Goal: Task Accomplishment & Management: Manage account settings

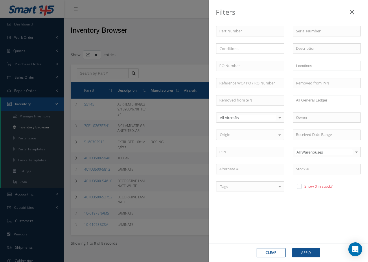
select select "25"
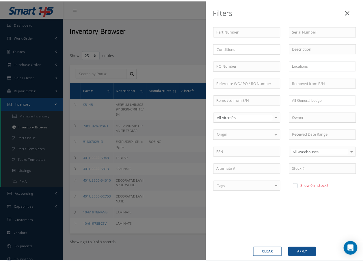
scroll to position [694, 0]
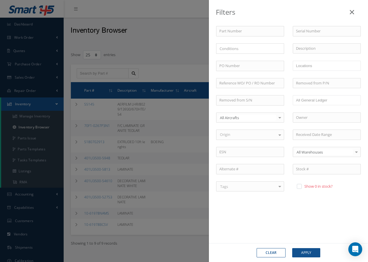
click at [352, 11] on icon at bounding box center [352, 12] width 4 height 7
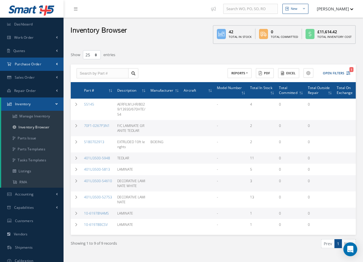
click at [29, 63] on span "Purchase Order" at bounding box center [28, 64] width 27 height 5
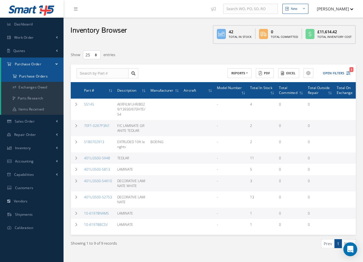
click at [27, 77] on a=1&status_id=2&status_id=3&status_id=5&collapsedFilters"] "Purchase Orders" at bounding box center [32, 76] width 62 height 11
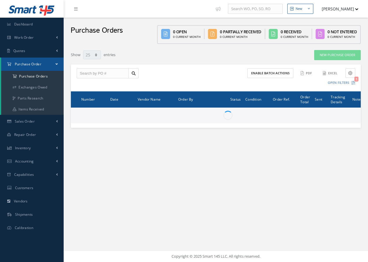
select select "25"
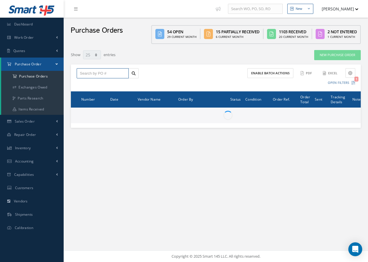
click at [91, 73] on input "text" at bounding box center [103, 73] width 52 height 10
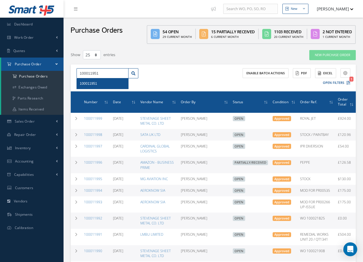
type input "100011951"
click at [91, 84] on span "100011951" at bounding box center [88, 84] width 17 height 4
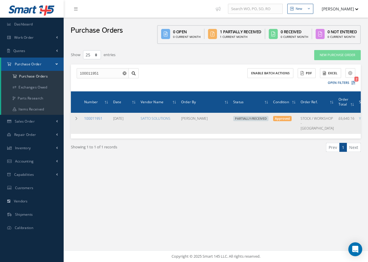
click at [91, 119] on link "100011951" at bounding box center [93, 118] width 18 height 5
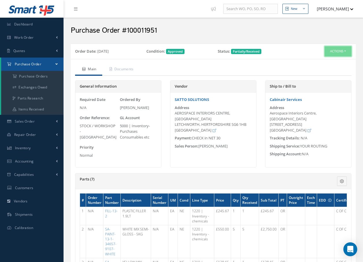
click at [344, 52] on button "Actions" at bounding box center [338, 51] width 27 height 10
click at [328, 63] on link "Receive" at bounding box center [329, 62] width 46 height 8
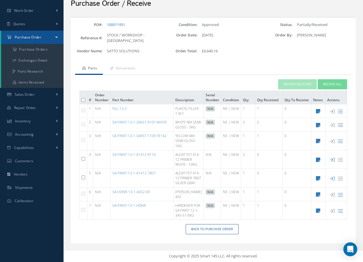
scroll to position [52, 0]
click at [82, 157] on input "checkbox" at bounding box center [84, 159] width 4 height 4
checkbox input "true"
click at [295, 79] on button "Receive Selected" at bounding box center [297, 84] width 39 height 10
type input "09/11/2025"
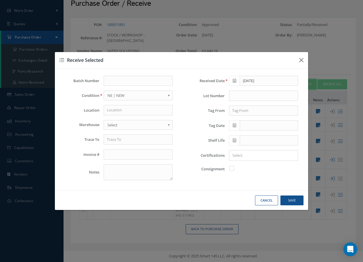
scroll to position [32, 0]
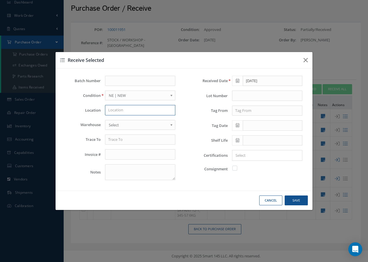
click at [119, 111] on input "text" at bounding box center [140, 110] width 70 height 10
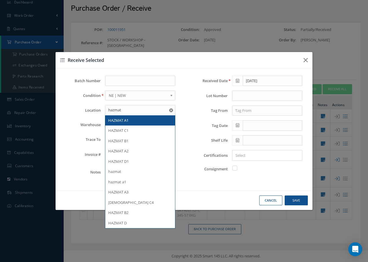
click at [124, 121] on span "HAZMAT A1" at bounding box center [118, 120] width 20 height 5
type input "HAZMAT A1"
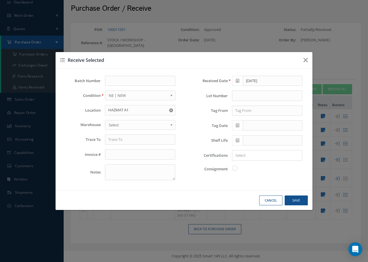
click at [124, 125] on span "Select" at bounding box center [138, 124] width 59 height 7
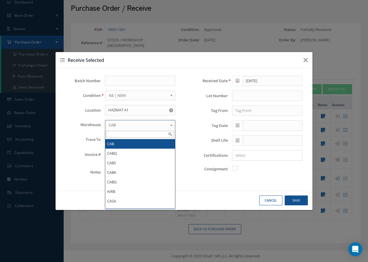
click at [138, 124] on span "CAB" at bounding box center [138, 124] width 59 height 7
type input "f"
click at [118, 143] on li "CAB" at bounding box center [140, 144] width 70 height 10
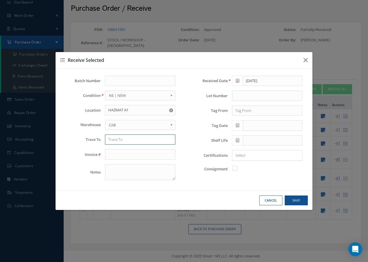
click at [122, 141] on input "text" at bounding box center [140, 139] width 70 height 10
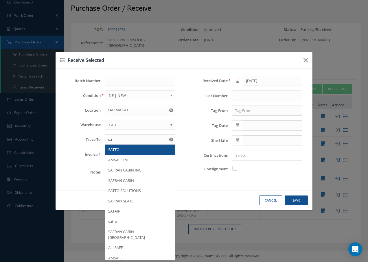
click at [125, 150] on div "SATTO" at bounding box center [140, 150] width 64 height 6
type input "SATTO"
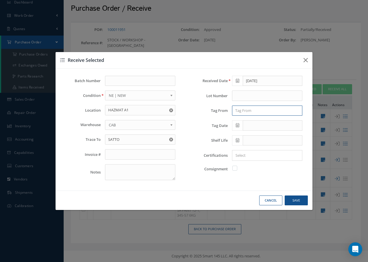
click at [239, 109] on input "text" at bounding box center [267, 111] width 70 height 10
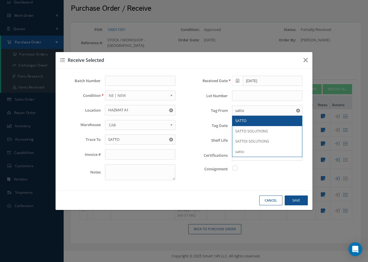
click at [241, 120] on span "SATTO" at bounding box center [240, 120] width 11 height 5
type input "SATTO"
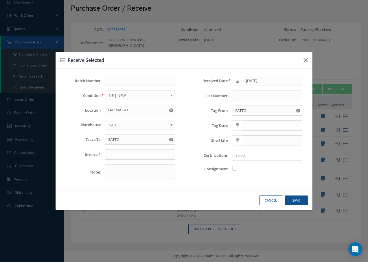
click at [238, 126] on icon at bounding box center [237, 125] width 3 height 4
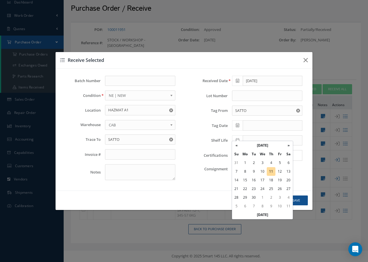
click at [270, 167] on td "11" at bounding box center [271, 171] width 9 height 9
type input "[DATE]"
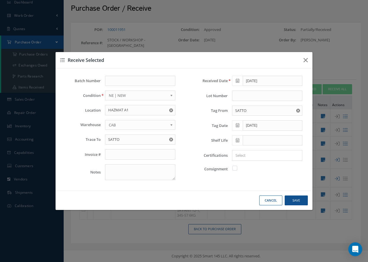
click at [250, 156] on input "Search for option" at bounding box center [266, 155] width 66 height 6
click at [239, 184] on link "C OF C" at bounding box center [267, 184] width 78 height 9
click at [236, 140] on icon at bounding box center [237, 140] width 3 height 4
click at [289, 68] on th "»" at bounding box center [288, 72] width 9 height 9
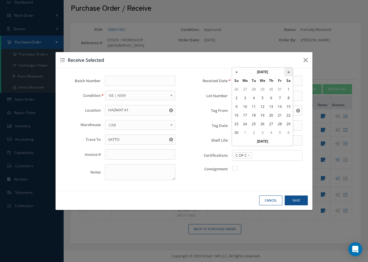
click at [289, 68] on th "»" at bounding box center [288, 72] width 9 height 9
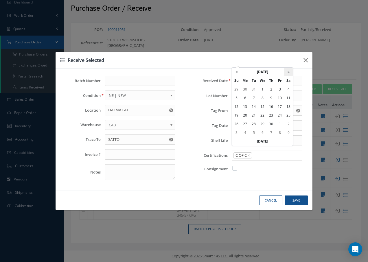
click at [289, 68] on th "»" at bounding box center [288, 72] width 9 height 9
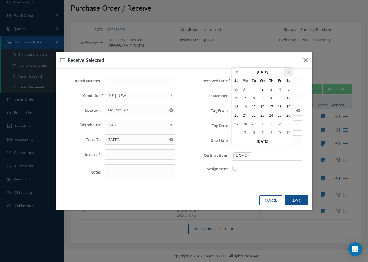
click at [289, 68] on th "»" at bounding box center [288, 72] width 9 height 9
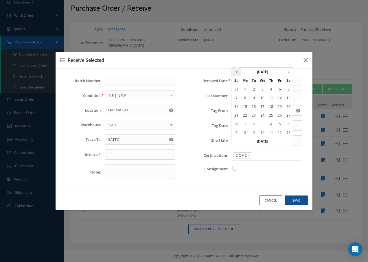
click at [236, 68] on th "«" at bounding box center [236, 72] width 9 height 9
click at [236, 128] on td "31" at bounding box center [236, 132] width 9 height 9
type input "01/31/2027"
click at [297, 200] on button "Save" at bounding box center [296, 200] width 23 height 10
checkbox input "false"
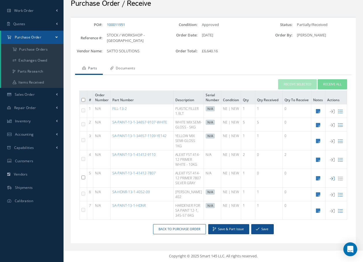
click at [128, 63] on link "Documents" at bounding box center [122, 69] width 38 height 12
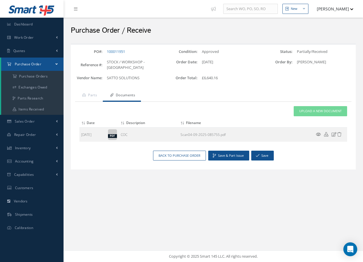
scroll to position [0, 0]
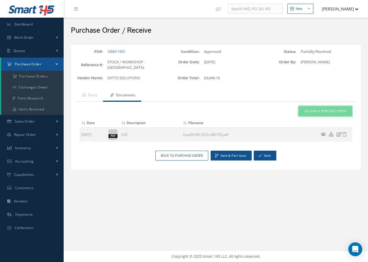
click at [337, 113] on span "Upload a New Document" at bounding box center [325, 111] width 43 height 5
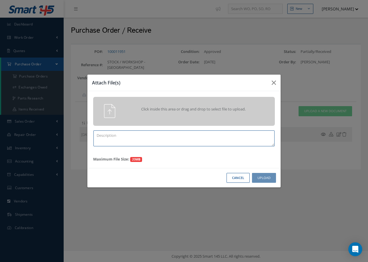
click at [151, 143] on textarea at bounding box center [183, 138] width 181 height 16
click at [111, 133] on textarea "c of c" at bounding box center [183, 138] width 181 height 16
type textarea "c of c"
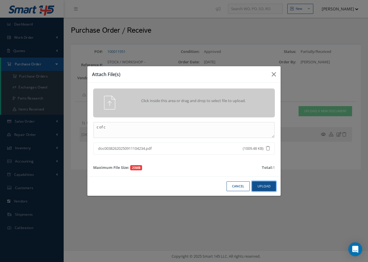
click at [265, 185] on button "Upload" at bounding box center [264, 186] width 24 height 10
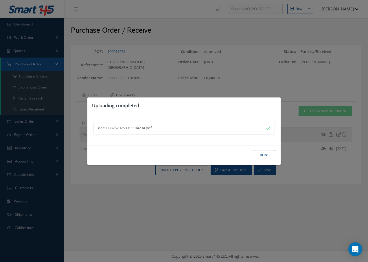
click at [264, 155] on button "Done" at bounding box center [264, 155] width 23 height 10
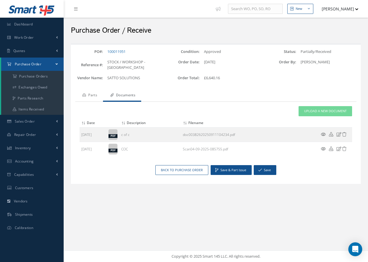
click at [92, 95] on link "Parts" at bounding box center [89, 96] width 28 height 12
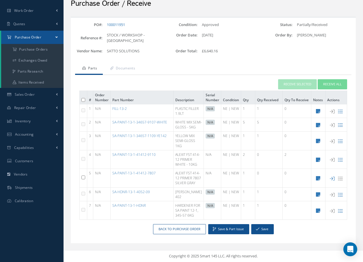
scroll to position [52, 0]
click at [83, 176] on input "checkbox" at bounding box center [84, 178] width 4 height 4
checkbox input "true"
click at [293, 79] on button "Receive Selected" at bounding box center [297, 84] width 39 height 10
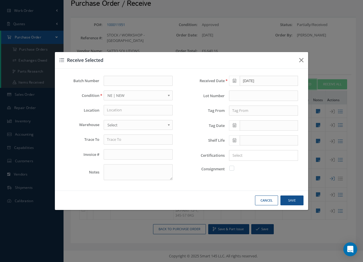
scroll to position [32, 0]
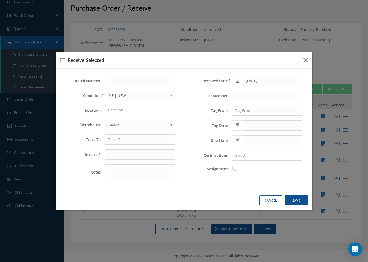
click at [131, 110] on input "text" at bounding box center [140, 110] width 70 height 10
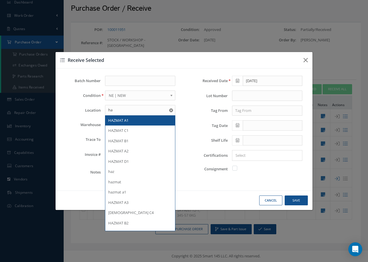
click at [123, 120] on span "HAZMAT A1" at bounding box center [118, 120] width 20 height 5
type input "HAZMAT A1"
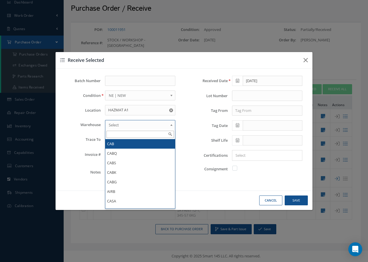
click at [125, 123] on span "Select" at bounding box center [138, 124] width 59 height 7
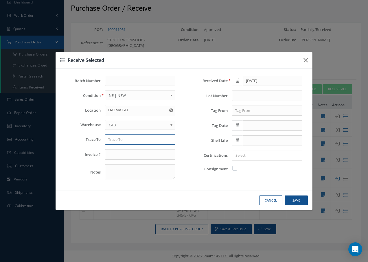
click at [128, 141] on input "text" at bounding box center [140, 139] width 70 height 10
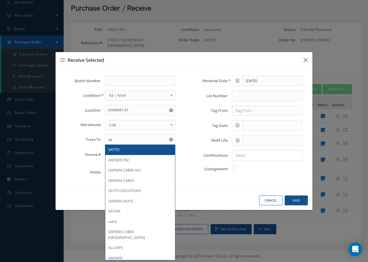
click at [125, 149] on div "SATTO" at bounding box center [140, 150] width 64 height 6
type input "SATTO"
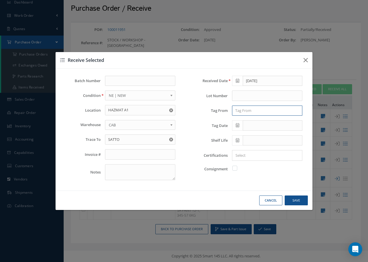
click at [245, 110] on input "text" at bounding box center [267, 111] width 70 height 10
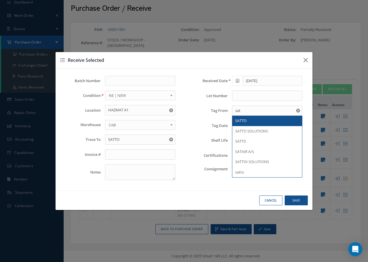
click at [246, 121] on span "SATTO" at bounding box center [240, 120] width 11 height 5
type input "SATTO"
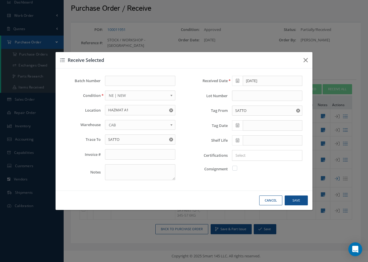
click at [238, 125] on icon at bounding box center [237, 125] width 3 height 4
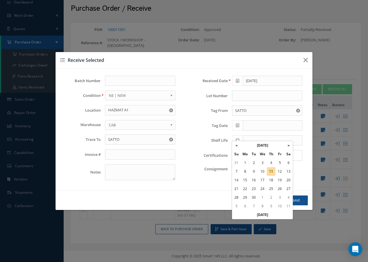
click at [272, 167] on td "11" at bounding box center [271, 171] width 9 height 9
type input "[DATE]"
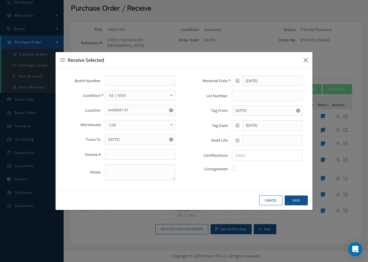
click at [237, 139] on icon at bounding box center [237, 140] width 3 height 4
click at [289, 68] on th "»" at bounding box center [288, 72] width 9 height 9
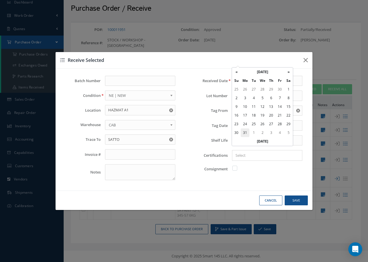
click at [243, 128] on td "31" at bounding box center [245, 132] width 9 height 9
type input "05/31/2027"
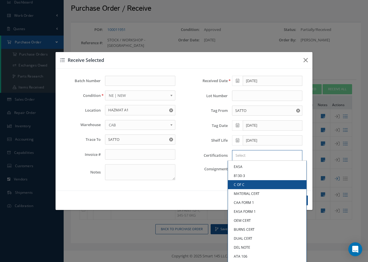
click at [251, 156] on input "Search for option" at bounding box center [266, 155] width 66 height 6
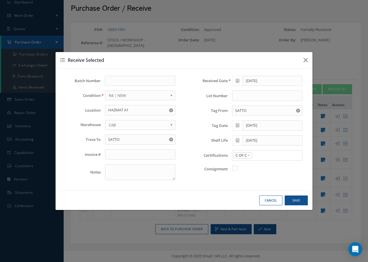
click at [243, 183] on link "C OF C" at bounding box center [267, 184] width 78 height 9
click at [302, 200] on button "Save" at bounding box center [296, 200] width 23 height 10
checkbox input "false"
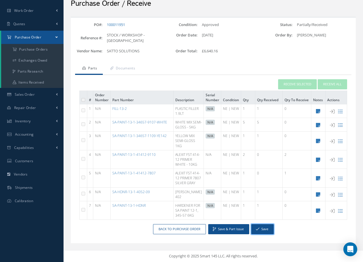
click at [259, 231] on icon "button" at bounding box center [257, 229] width 3 height 4
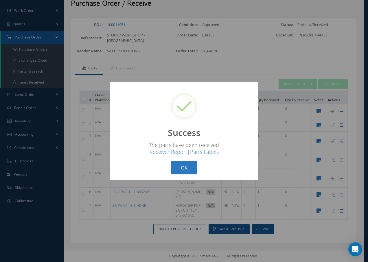
click at [189, 169] on button "OK" at bounding box center [184, 168] width 26 height 14
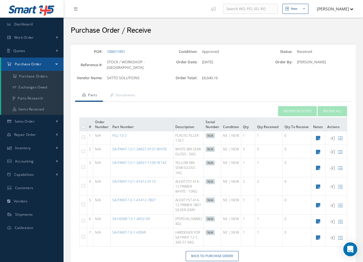
click at [76, 7] on icon at bounding box center [75, 9] width 3 height 4
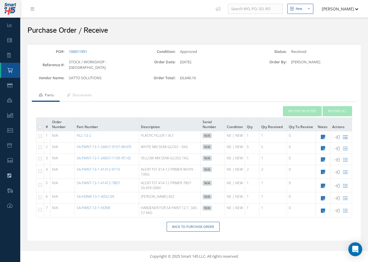
click at [344, 139] on icon at bounding box center [345, 137] width 5 height 5
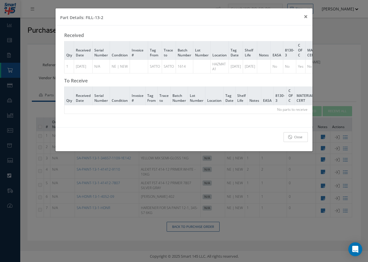
click at [306, 142] on link "Close" at bounding box center [295, 137] width 24 height 10
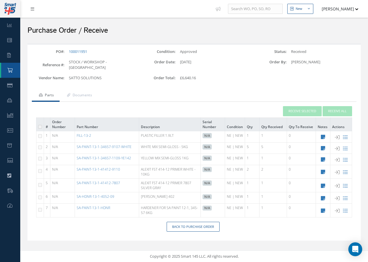
click at [34, 12] on link at bounding box center [34, 9] width 16 height 10
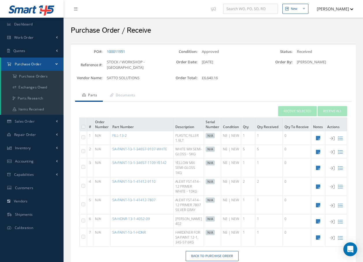
click at [36, 64] on span "Purchase Order" at bounding box center [28, 64] width 27 height 5
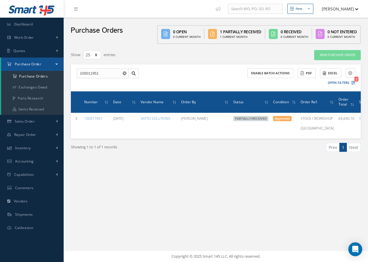
select select "25"
click at [76, 10] on icon at bounding box center [75, 9] width 3 height 4
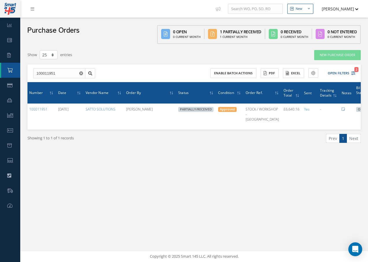
scroll to position [0, 20]
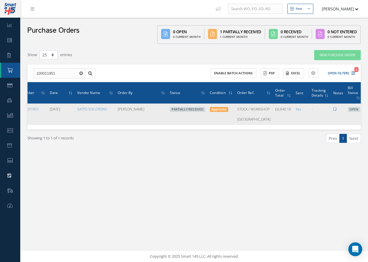
click at [364, 116] on icon at bounding box center [367, 113] width 6 height 5
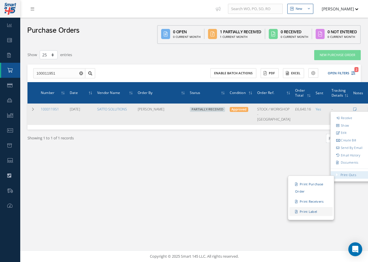
click at [305, 214] on link "Print Label" at bounding box center [310, 211] width 43 height 9
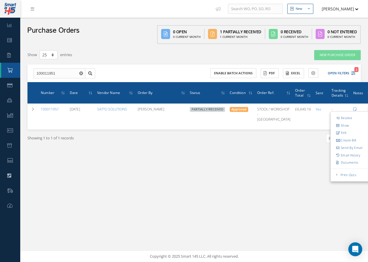
click at [183, 197] on div "New New Work Order New Purchase Order New Customer Quote New Sales Order New Re…" at bounding box center [194, 131] width 348 height 262
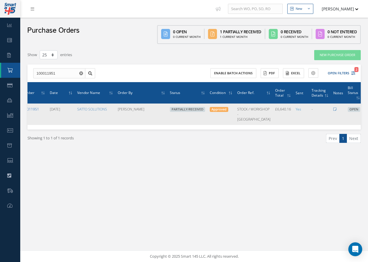
click at [31, 109] on link "100011951" at bounding box center [30, 109] width 18 height 5
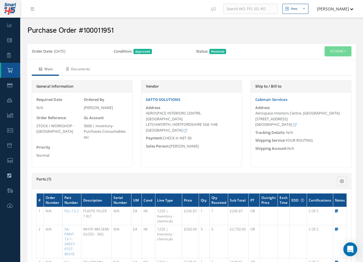
click at [91, 68] on link "Documents" at bounding box center [77, 70] width 37 height 12
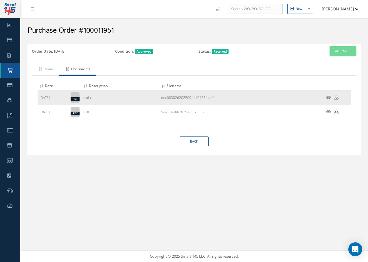
click at [330, 97] on icon at bounding box center [328, 97] width 5 height 4
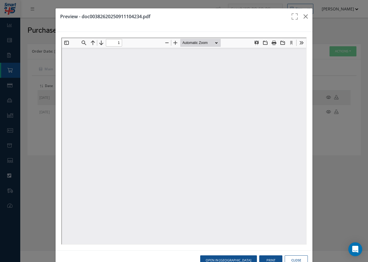
type input "0"
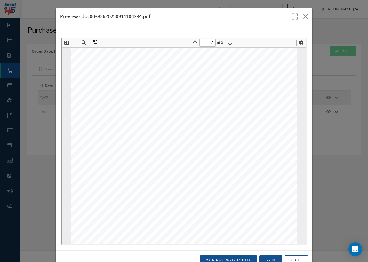
scroll to position [205, 0]
type input "1"
click at [301, 12] on button "button" at bounding box center [306, 16] width 14 height 16
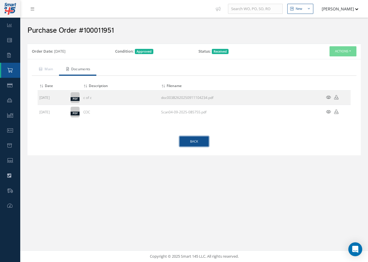
click at [187, 144] on link "Back" at bounding box center [194, 141] width 29 height 10
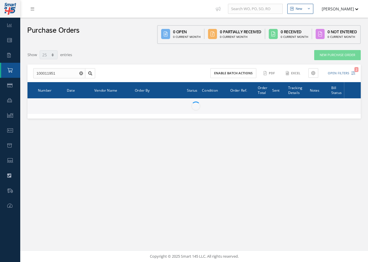
select select "25"
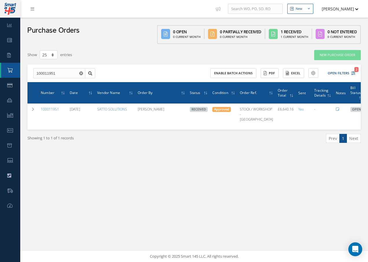
select select "25"
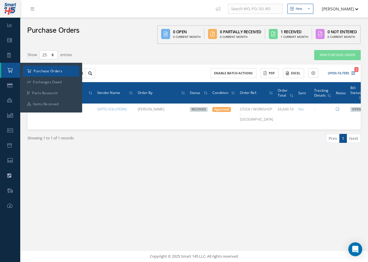
click at [33, 71] on a=1&status_id=2&status_id=3&status_id=5&collapsedFilters"] "Purchase Orders" at bounding box center [51, 71] width 56 height 11
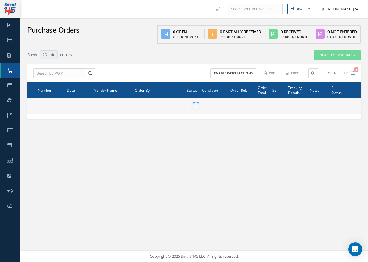
select select "25"
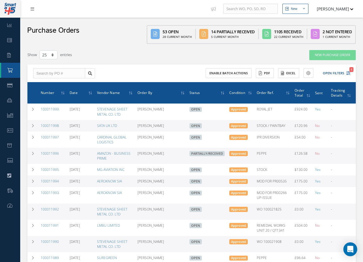
click at [36, 11] on link at bounding box center [34, 9] width 16 height 10
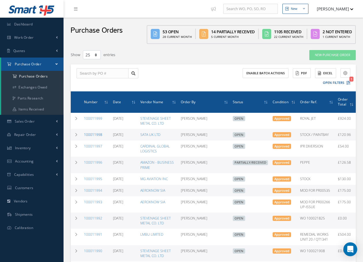
click at [97, 135] on link "100011998" at bounding box center [93, 134] width 18 height 5
select select "25"
